Goal: Use online tool/utility: Utilize a website feature to perform a specific function

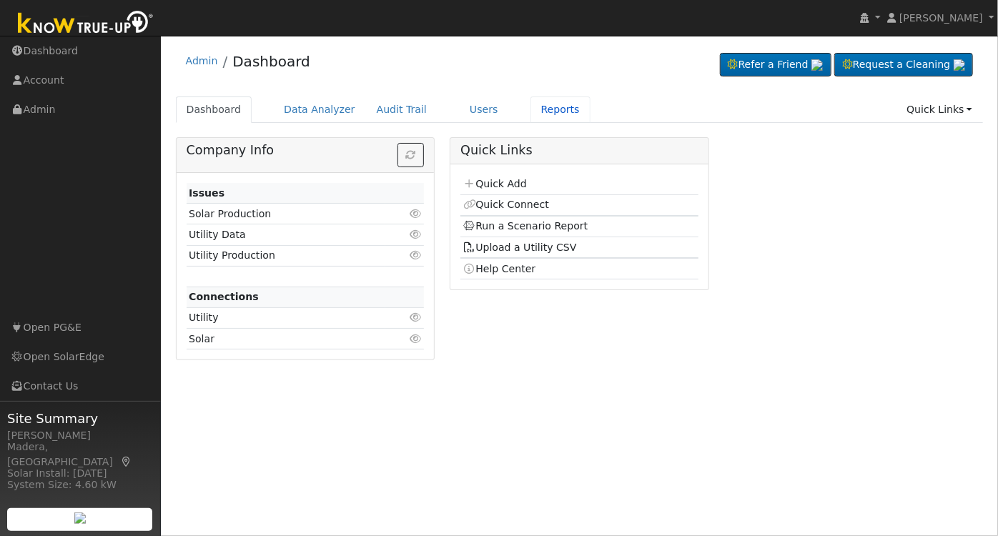
click at [532, 105] on link "Reports" at bounding box center [560, 109] width 60 height 26
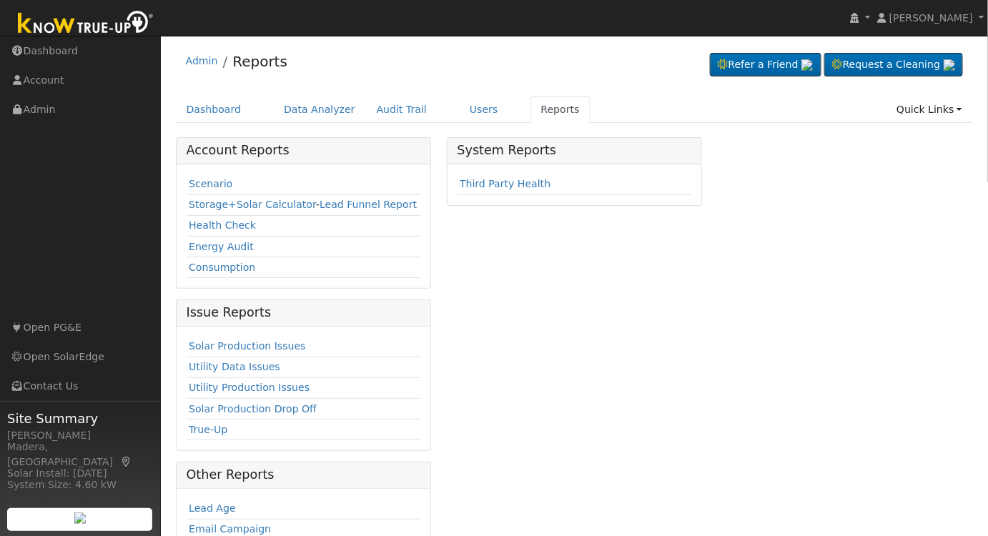
click at [202, 186] on link "Scenario" at bounding box center [211, 183] width 44 height 11
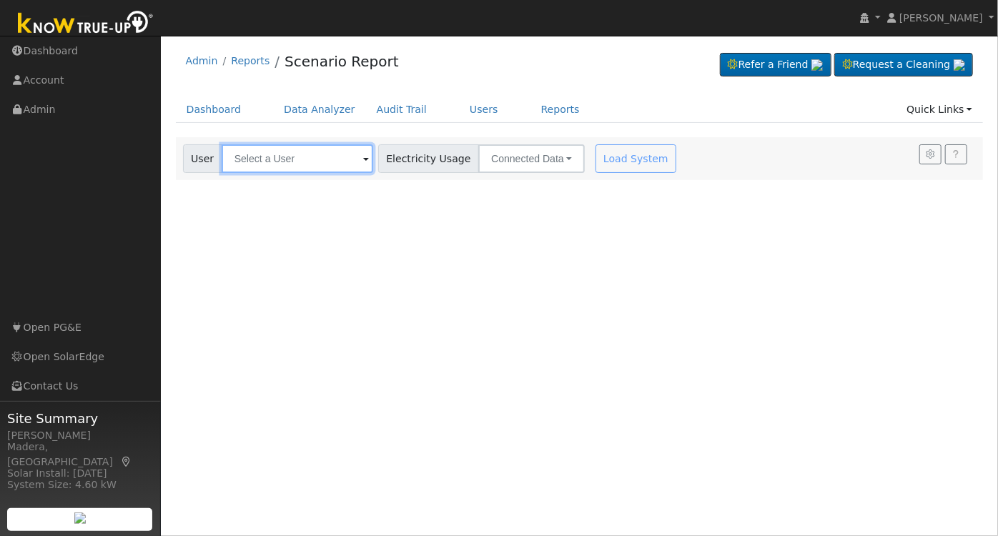
click at [280, 159] on input "text" at bounding box center [298, 158] width 152 height 29
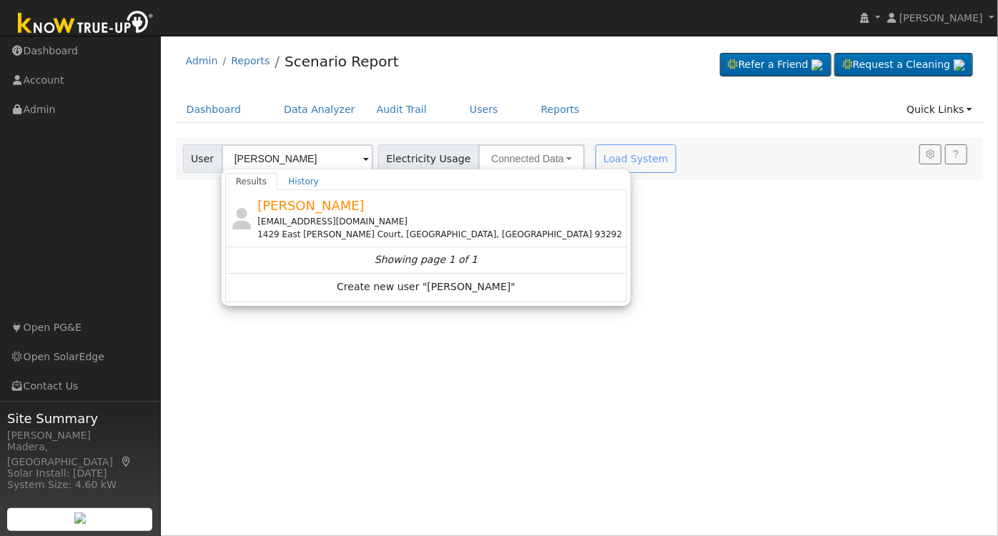
click at [402, 214] on div "Stephen Puerner stephenpuerner@gmail.com 1429 East Laura Court, Visalia, CA 932…" at bounding box center [440, 218] width 367 height 45
type input "Stephen Puerner"
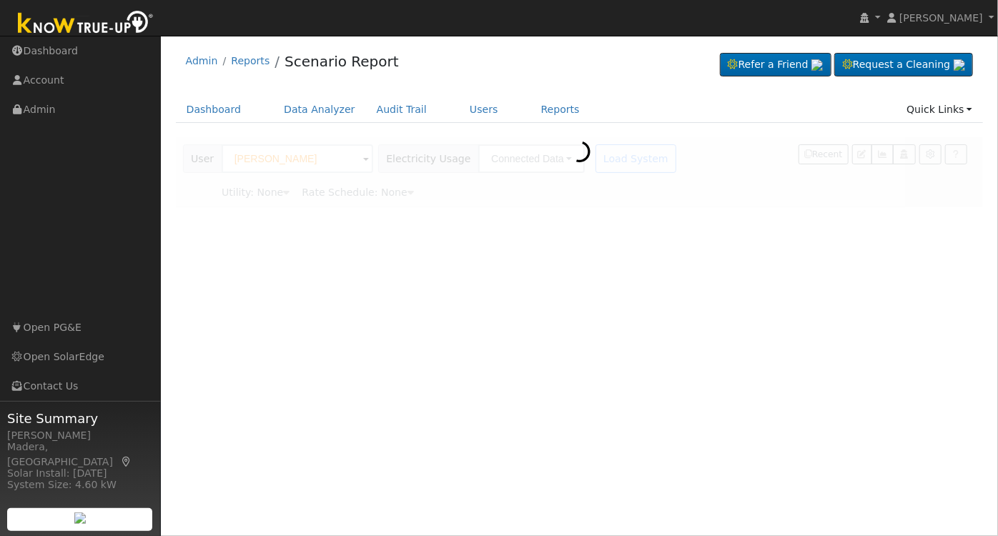
type input "Southern California Edison"
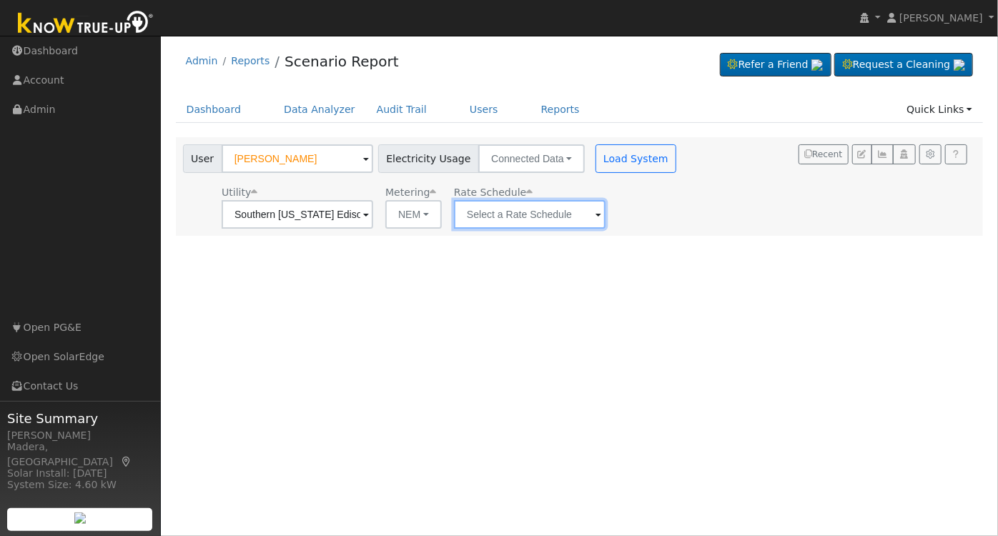
click at [373, 216] on input "text" at bounding box center [298, 214] width 152 height 29
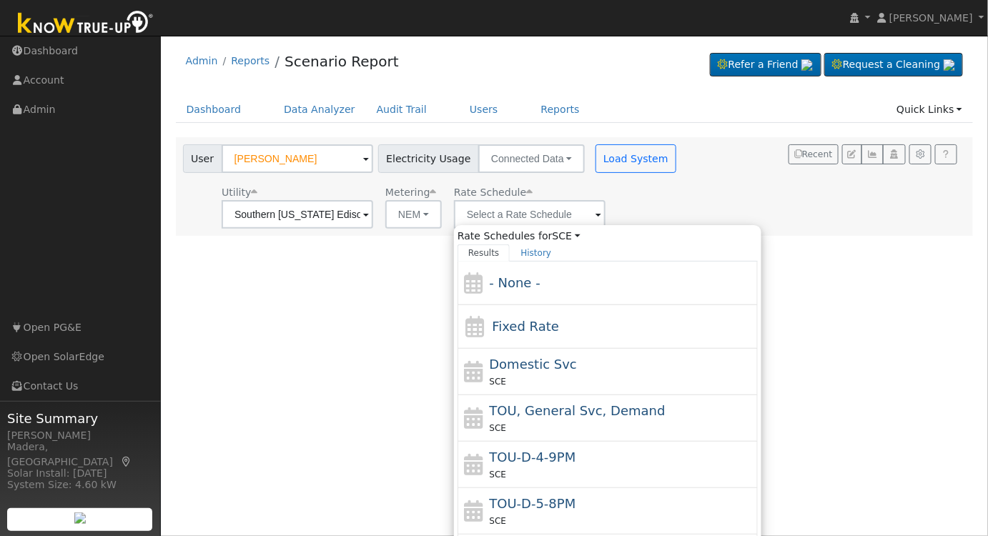
click at [575, 375] on div "SCE" at bounding box center [622, 381] width 265 height 15
type input "Domestic Svc"
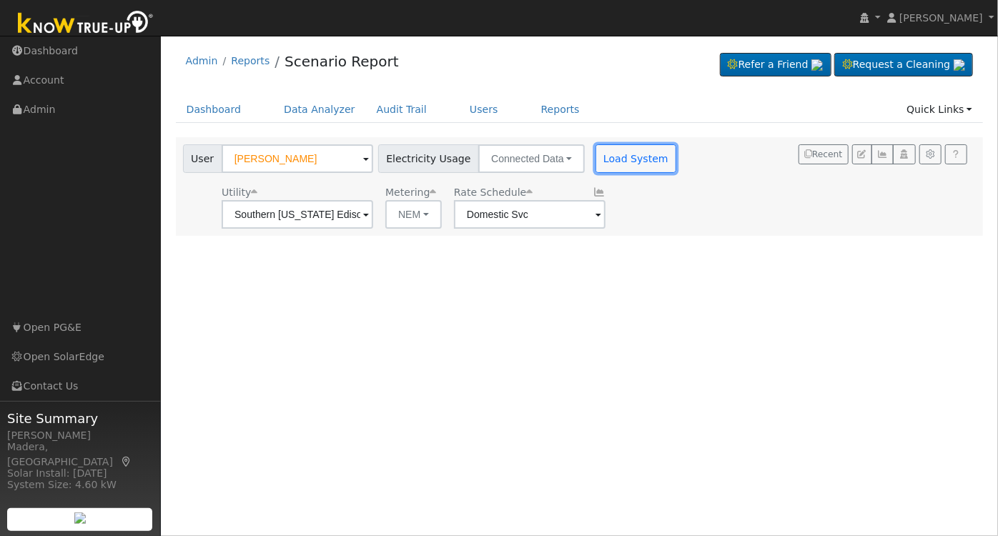
click at [601, 160] on button "Load System" at bounding box center [635, 158] width 81 height 29
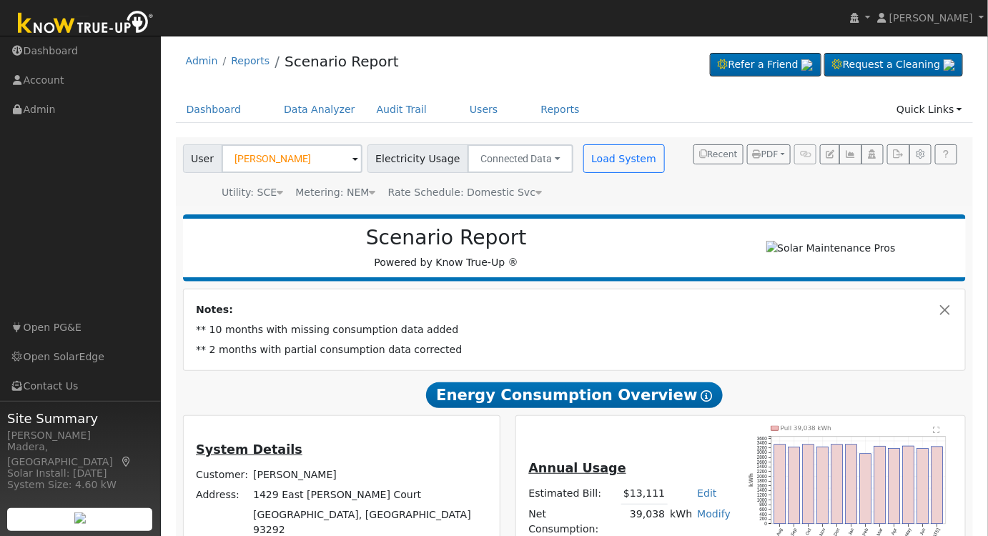
scroll to position [64, 0]
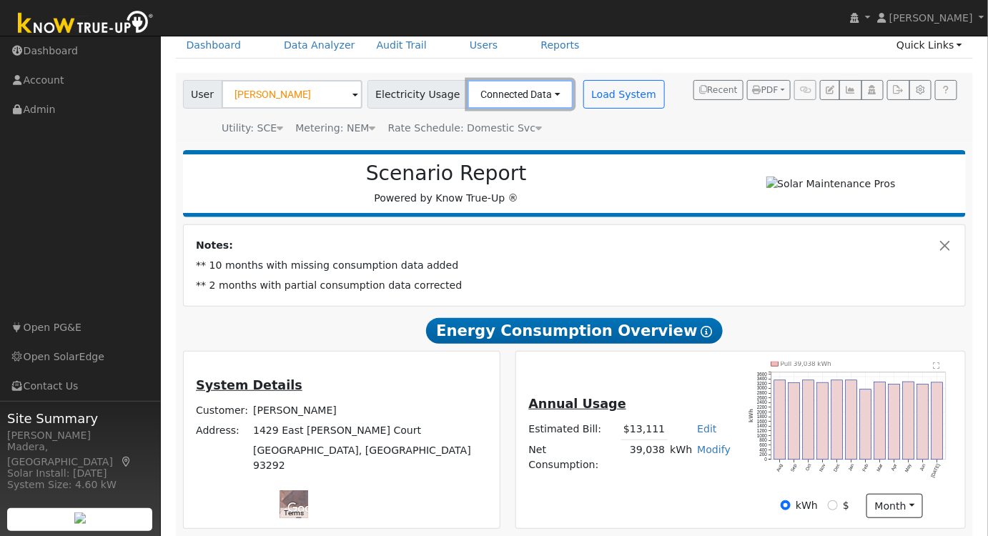
click at [516, 97] on button "Connected Data" at bounding box center [520, 94] width 106 height 29
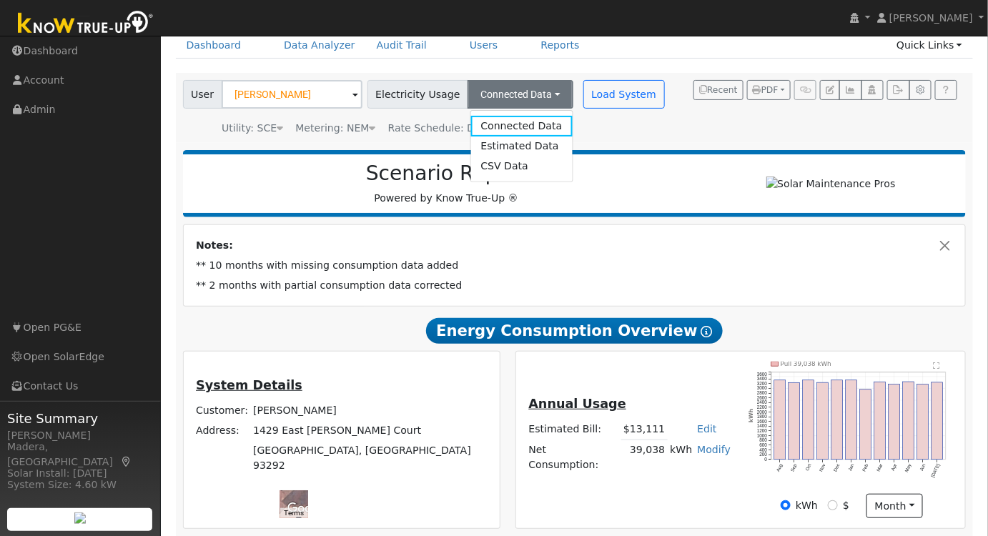
click at [503, 148] on link "Estimated Data" at bounding box center [520, 146] width 101 height 20
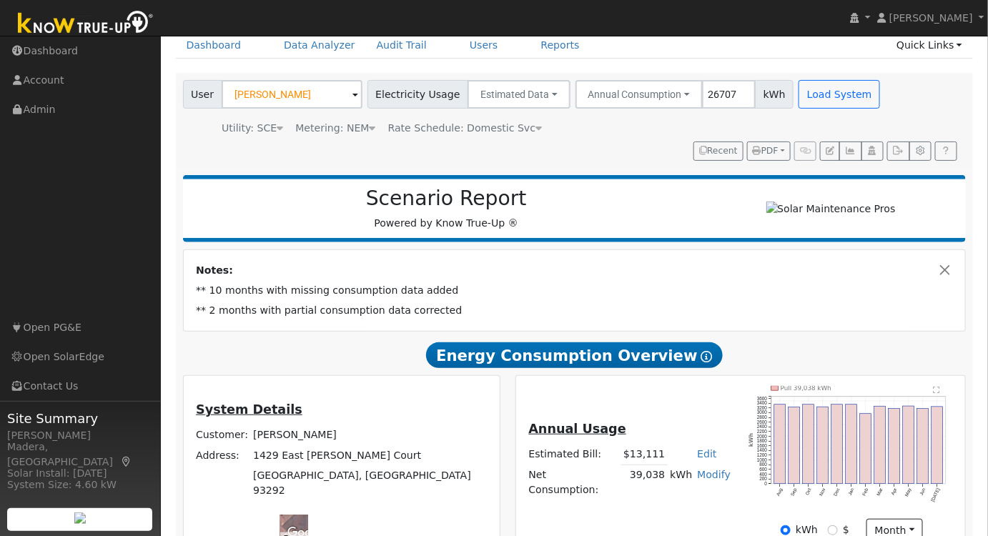
type input "26707"
click at [828, 88] on button "Load System" at bounding box center [838, 94] width 81 height 29
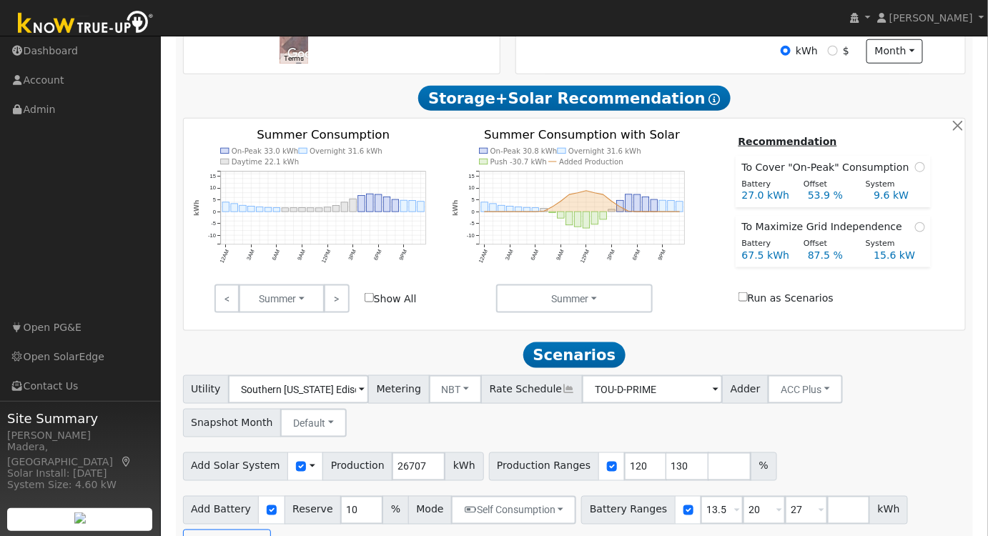
scroll to position [462, 0]
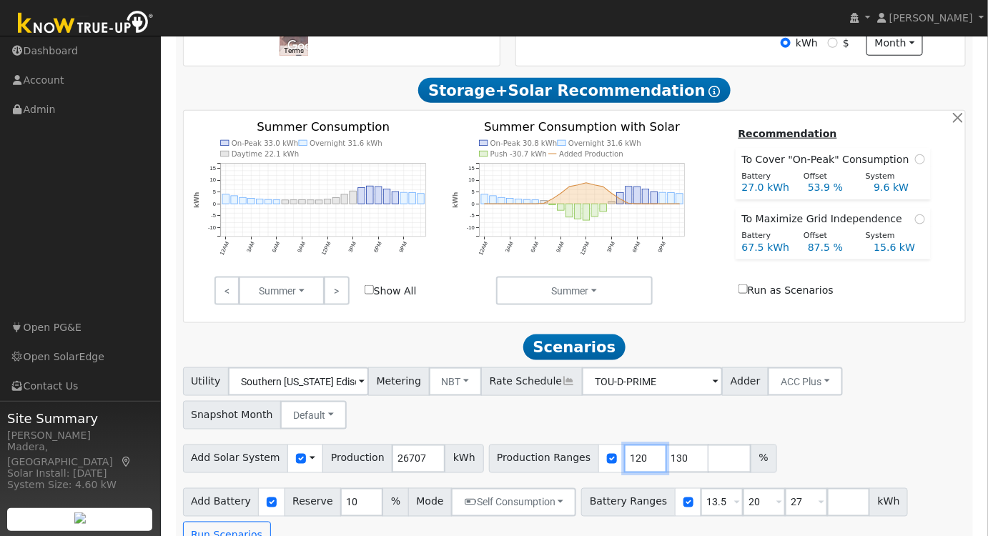
drag, startPoint x: 617, startPoint y: 462, endPoint x: 492, endPoint y: 463, distance: 125.8
click at [492, 463] on div "Production Ranges 120 130 %" at bounding box center [633, 459] width 288 height 29
type input "130"
type input "106"
drag, startPoint x: 705, startPoint y: 505, endPoint x: 615, endPoint y: 511, distance: 89.5
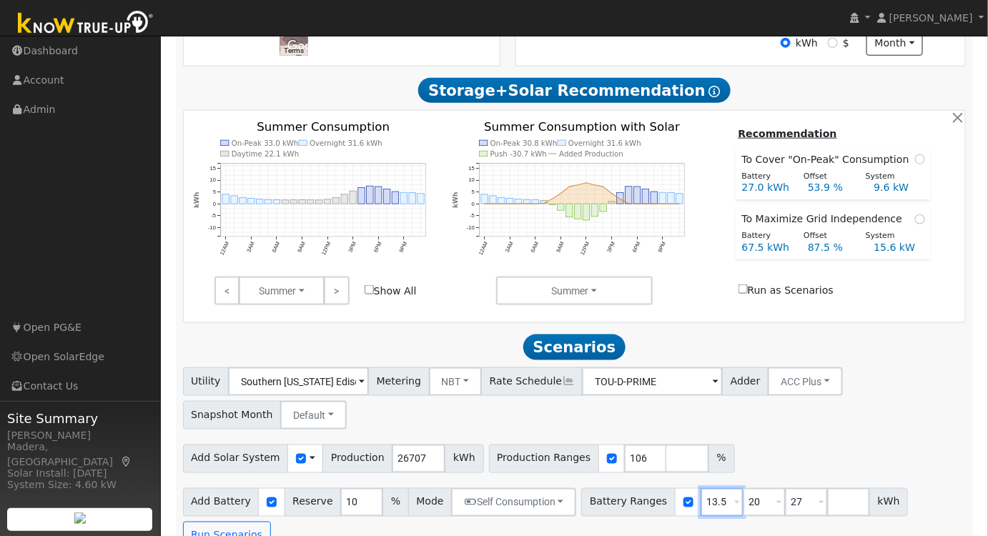
click at [615, 511] on div "Battery Ranges 13.5 Overrides Reserve % Mode None None Self Consumption Peak Sa…" at bounding box center [744, 502] width 327 height 29
type input "20"
type input "27"
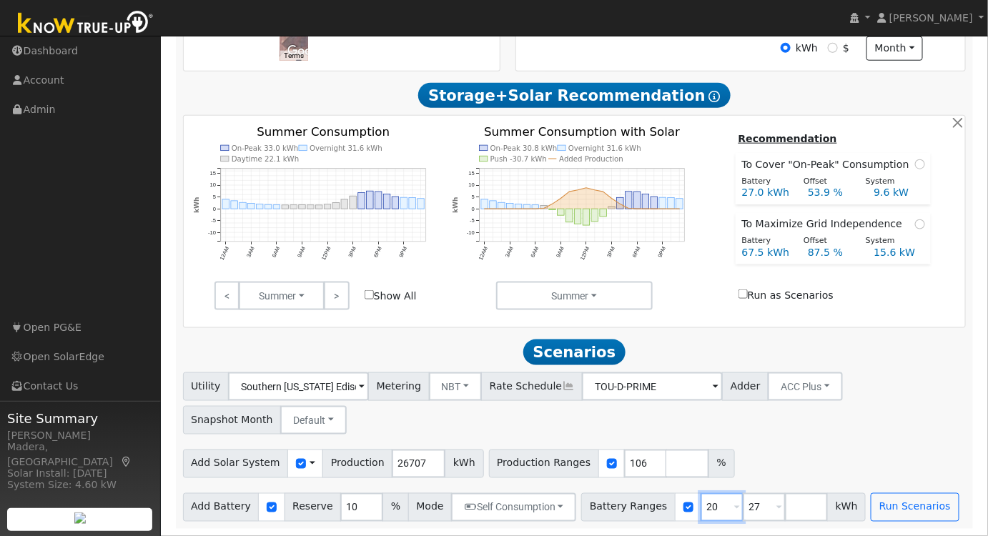
drag, startPoint x: 687, startPoint y: 505, endPoint x: 657, endPoint y: 503, distance: 30.0
click at [657, 503] on div "Battery Ranges 20 Overrides Reserve % Mode None None Self Consumption Peak Savi…" at bounding box center [723, 507] width 284 height 29
type input "27"
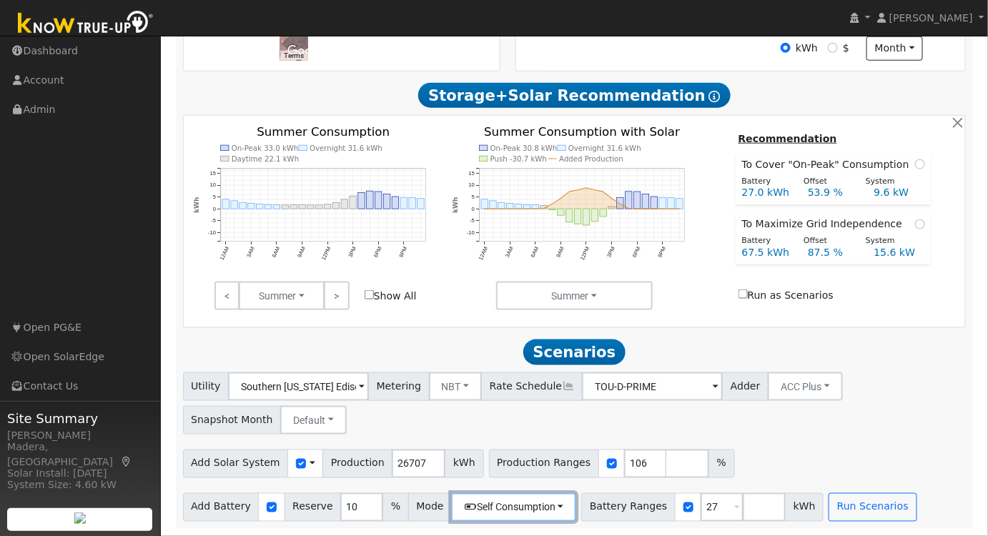
click at [535, 505] on button "Self Consumption" at bounding box center [513, 507] width 125 height 29
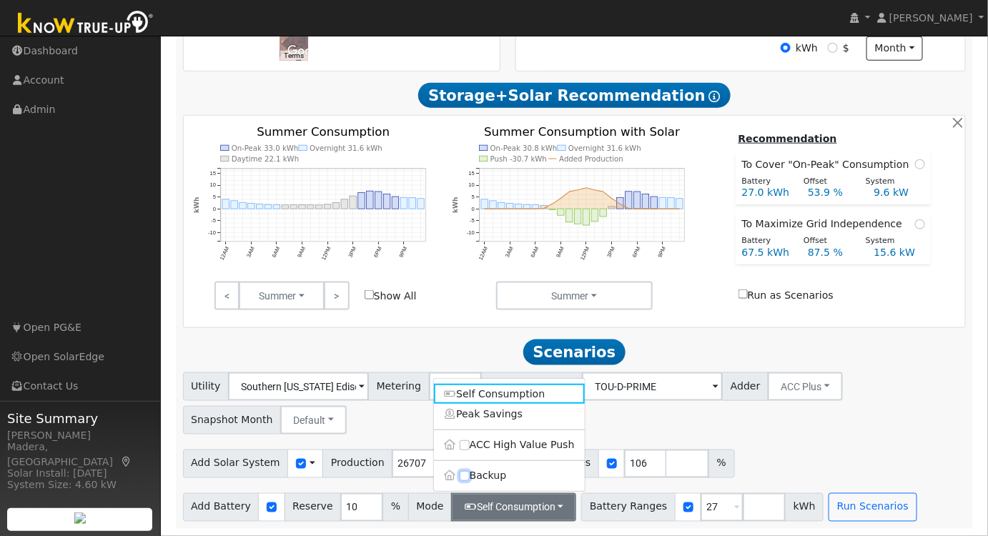
click at [462, 475] on input "Backup" at bounding box center [465, 476] width 10 height 10
checkbox input "true"
type input "20"
click at [855, 502] on button "Run Scenarios" at bounding box center [891, 507] width 88 height 29
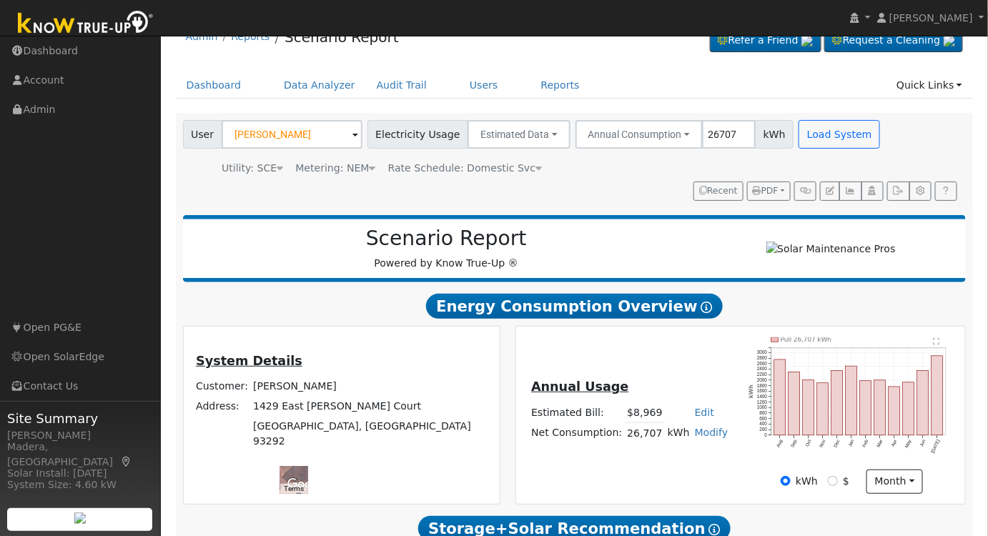
scroll to position [0, 0]
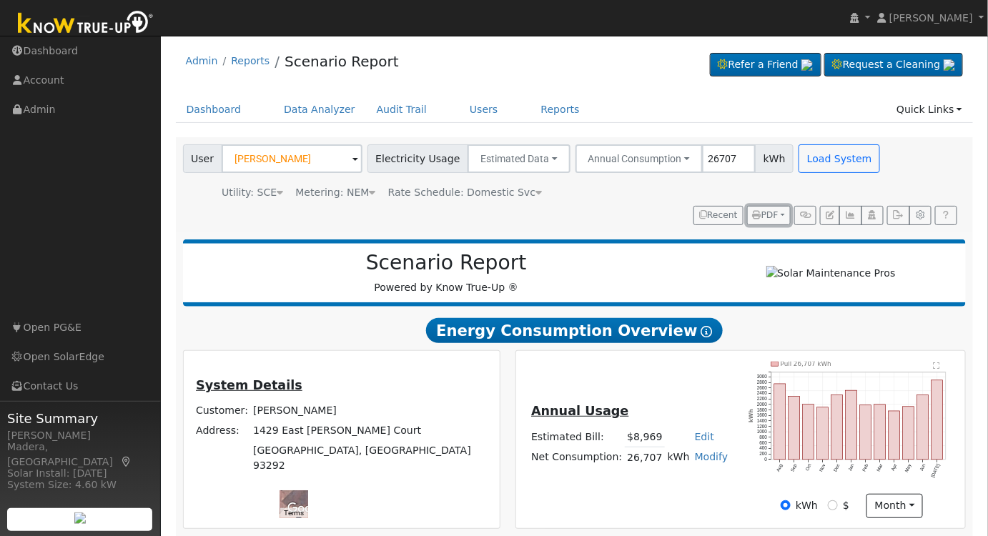
click at [769, 207] on button "PDF" at bounding box center [769, 216] width 44 height 20
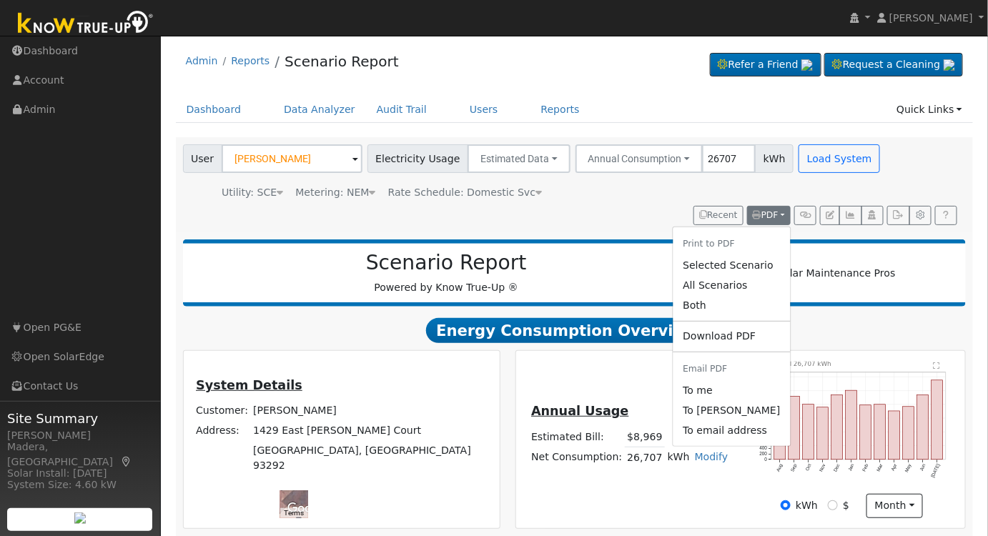
click at [739, 265] on link "Selected Scenario" at bounding box center [730, 265] width 117 height 20
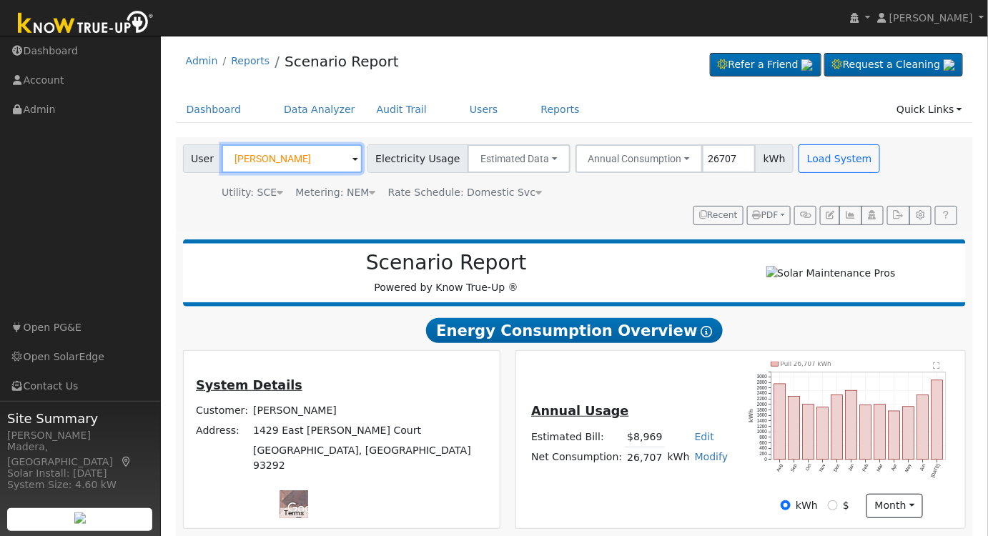
click at [323, 164] on input "Stephen Puerner" at bounding box center [292, 158] width 141 height 29
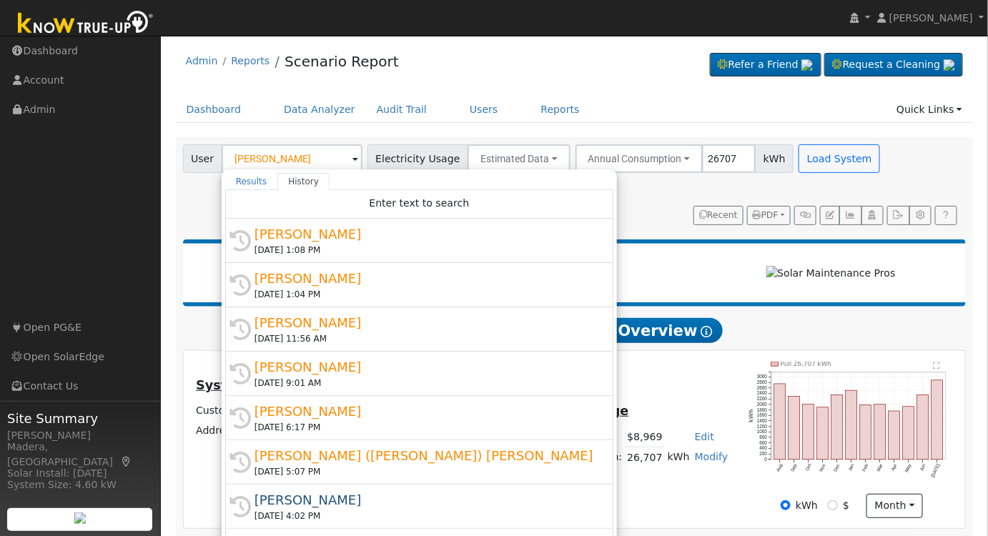
click at [312, 286] on div "Rosana Talamantes" at bounding box center [425, 278] width 342 height 19
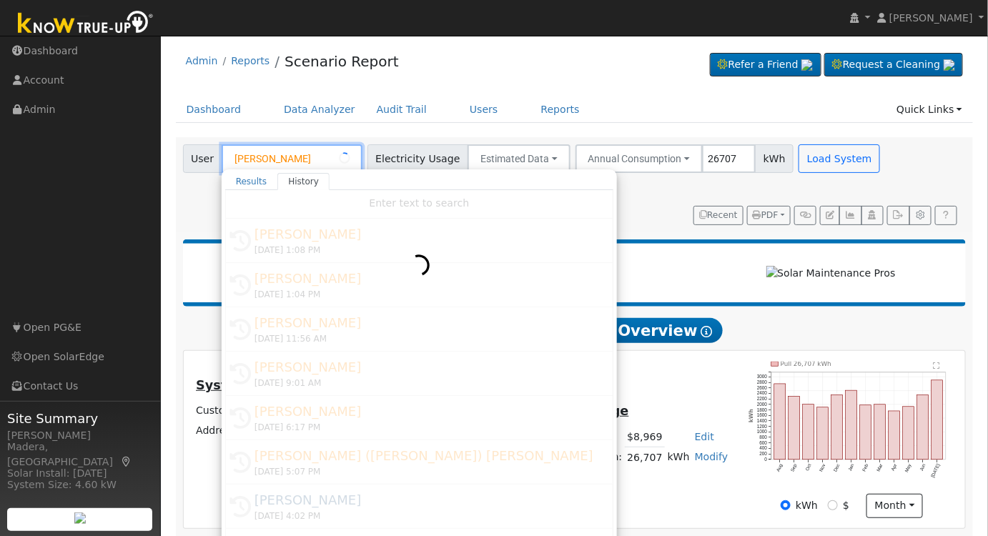
type input "Rosana Talamantes"
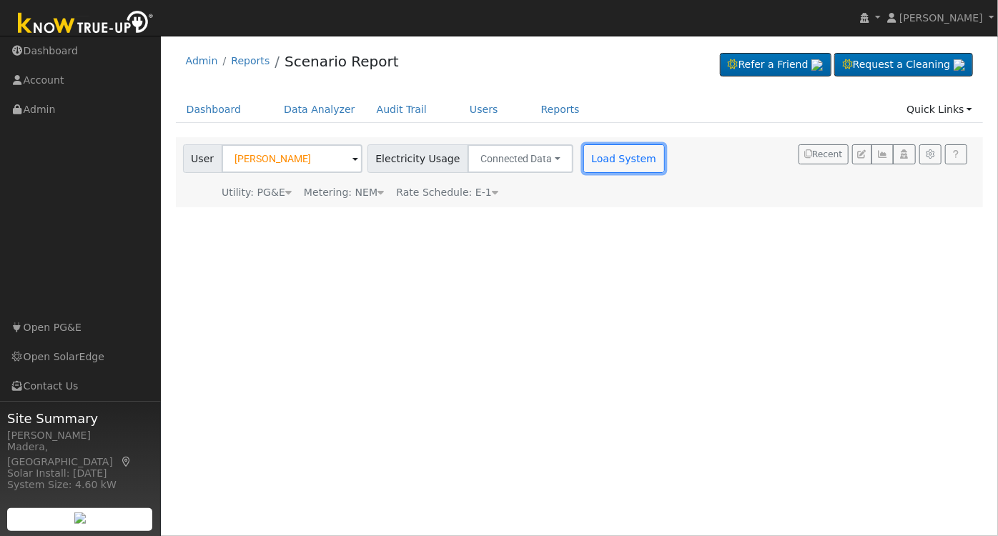
click at [583, 157] on button "Load System" at bounding box center [623, 158] width 81 height 29
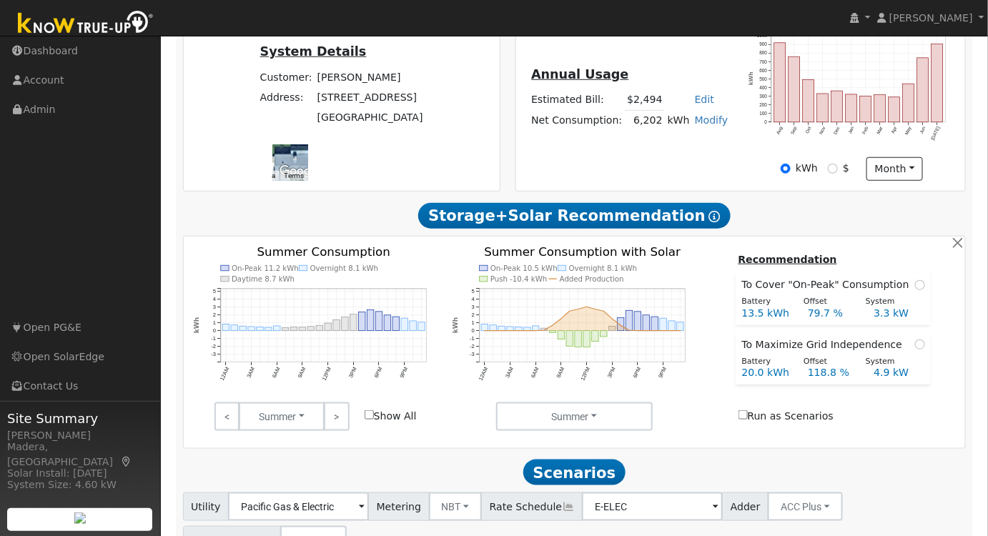
scroll to position [438, 0]
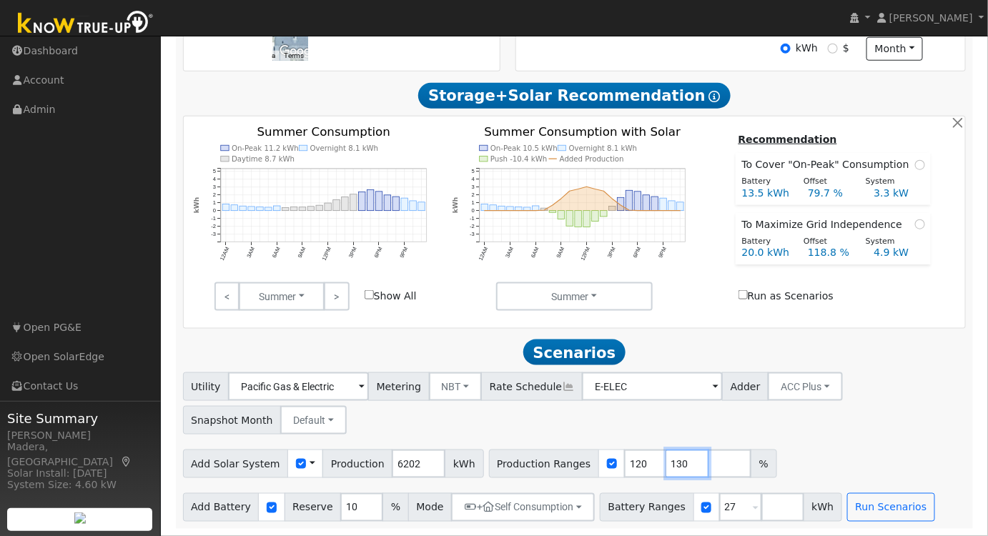
drag, startPoint x: 660, startPoint y: 464, endPoint x: 572, endPoint y: 465, distance: 87.2
click at [572, 465] on div "Production Ranges 120 130 %" at bounding box center [633, 464] width 288 height 29
drag, startPoint x: 659, startPoint y: 510, endPoint x: 629, endPoint y: 510, distance: 30.0
click at [630, 510] on div "Battery Ranges 27 Overrides Reserve % Mode None None Self Consumption Peak Savi…" at bounding box center [721, 507] width 242 height 29
type input "13.5"
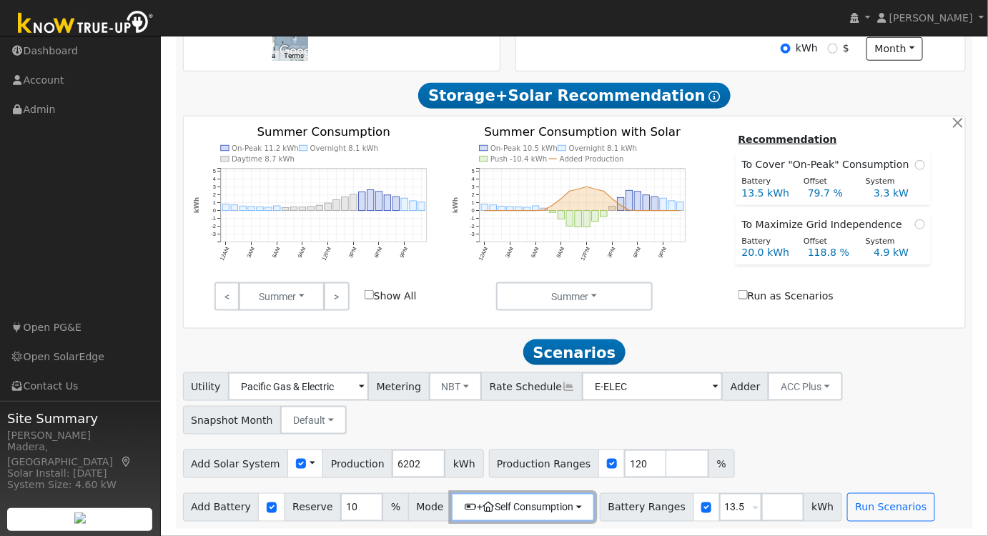
click at [555, 505] on button "+ Self Consumption" at bounding box center [523, 507] width 144 height 29
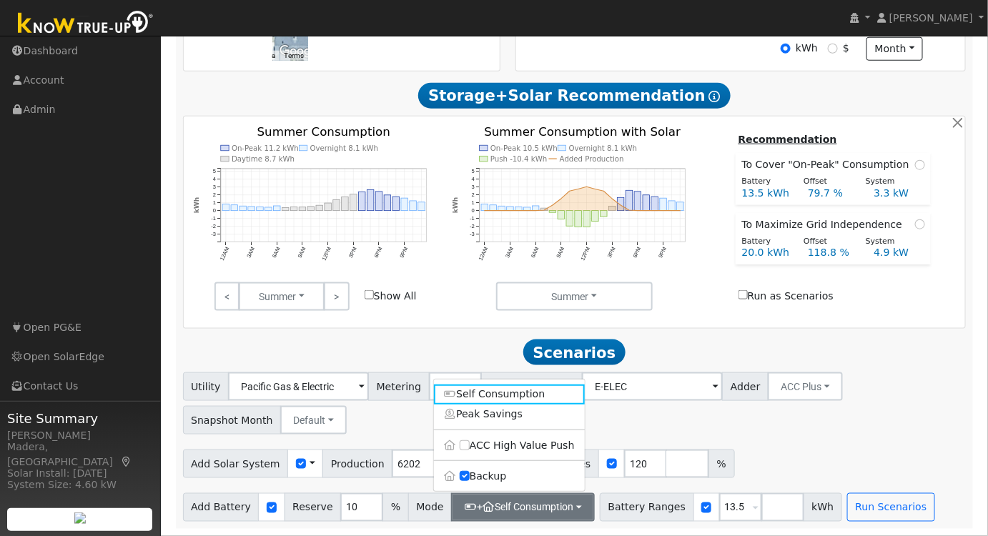
drag, startPoint x: 830, startPoint y: 455, endPoint x: 810, endPoint y: 465, distance: 22.1
click at [831, 455] on div "Add Solar System Use CSV Data Production 6202 kWh Production Ranges 120 %" at bounding box center [574, 462] width 788 height 34
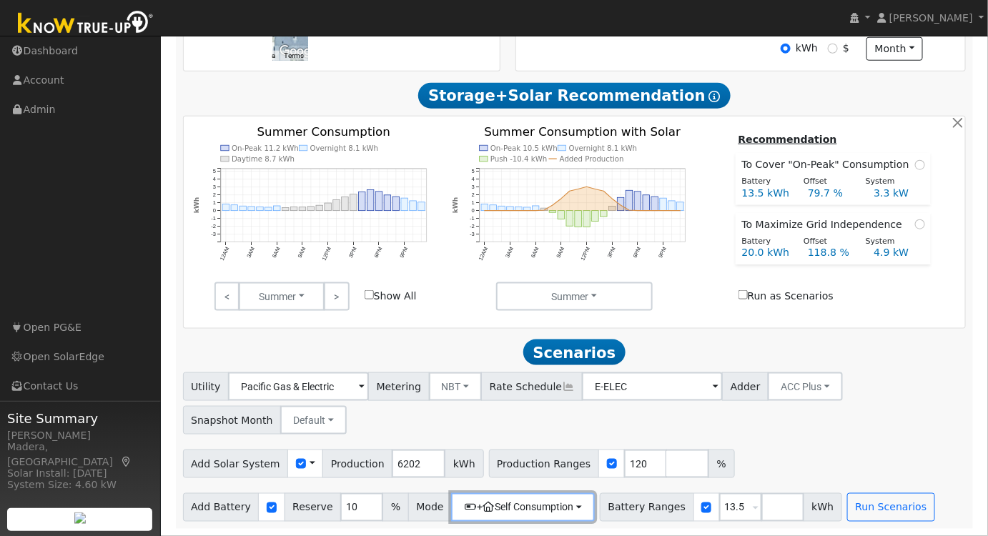
click at [534, 502] on button "+ Self Consumption" at bounding box center [523, 507] width 144 height 29
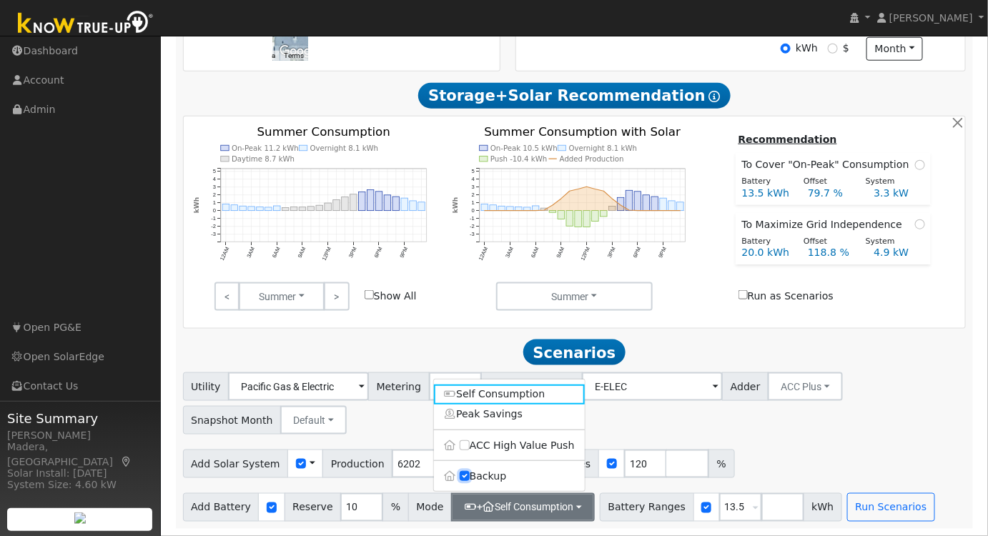
click at [467, 480] on input "Backup" at bounding box center [465, 477] width 10 height 10
click at [476, 504] on button "Self Consumption" at bounding box center [513, 507] width 125 height 29
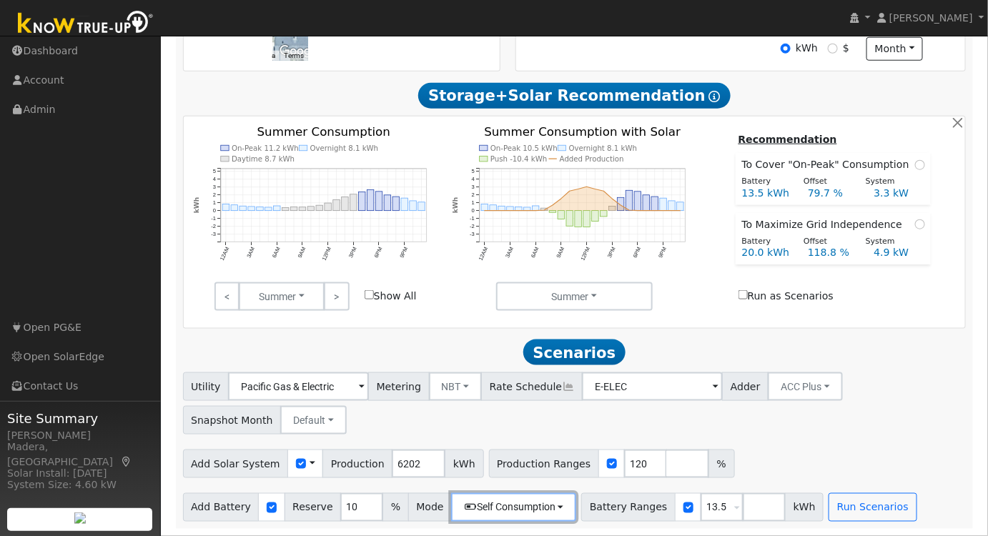
click at [478, 510] on button "Self Consumption" at bounding box center [513, 507] width 125 height 29
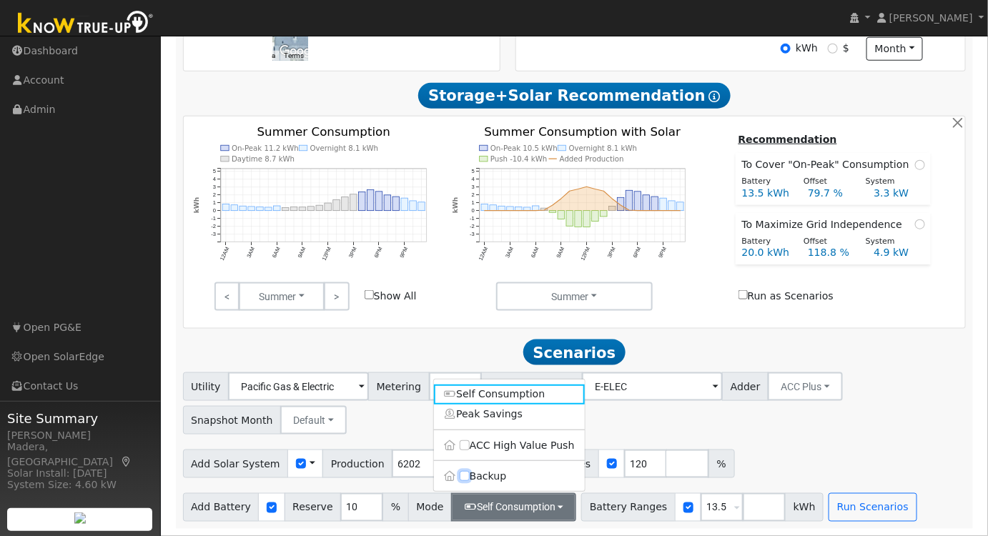
click at [463, 475] on input "Backup" at bounding box center [465, 477] width 10 height 10
checkbox input "true"
type input "20"
click at [788, 445] on div "Add Solar System Use CSV Data Production 6202 kWh Production Ranges 120 %" at bounding box center [574, 462] width 788 height 34
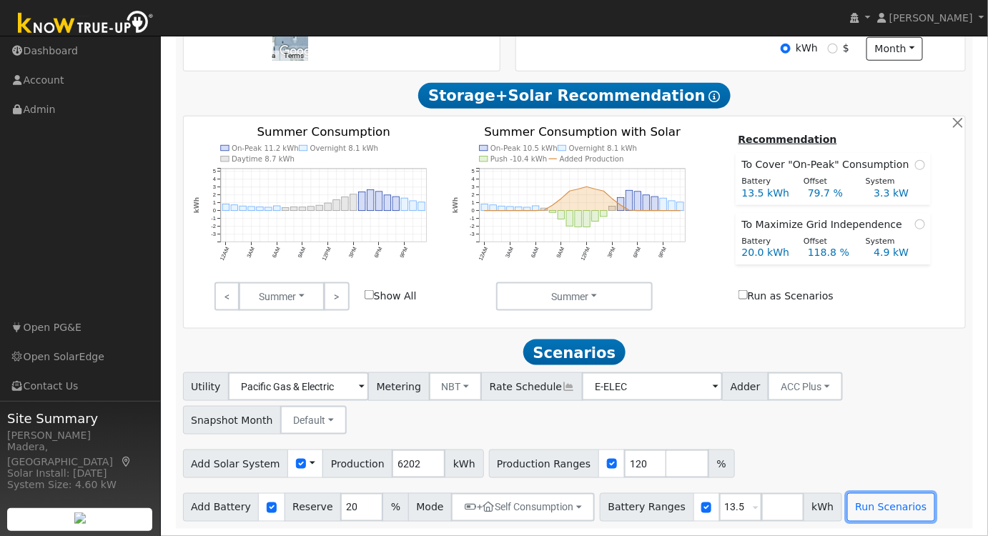
click at [847, 502] on button "Run Scenarios" at bounding box center [891, 507] width 88 height 29
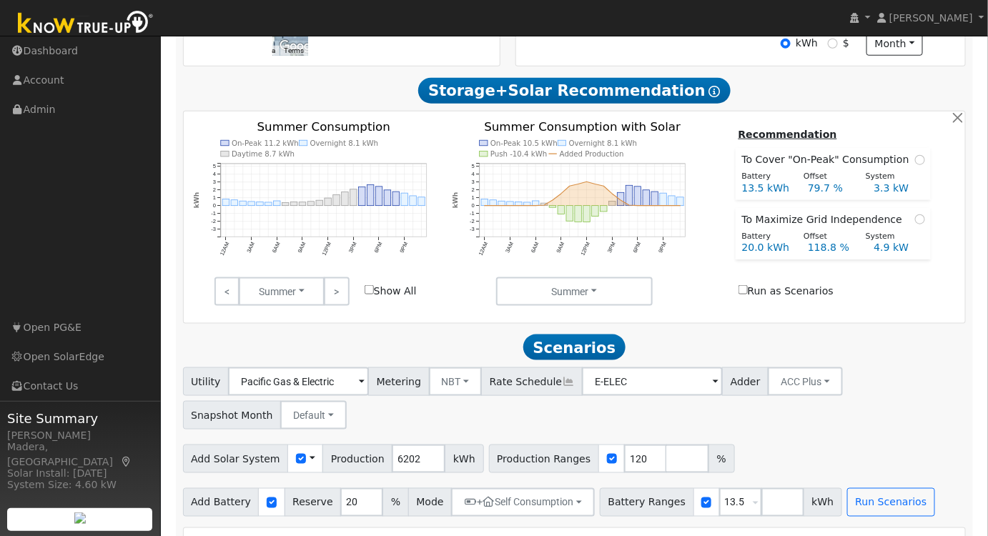
scroll to position [278, 0]
